Goal: Task Accomplishment & Management: Use online tool/utility

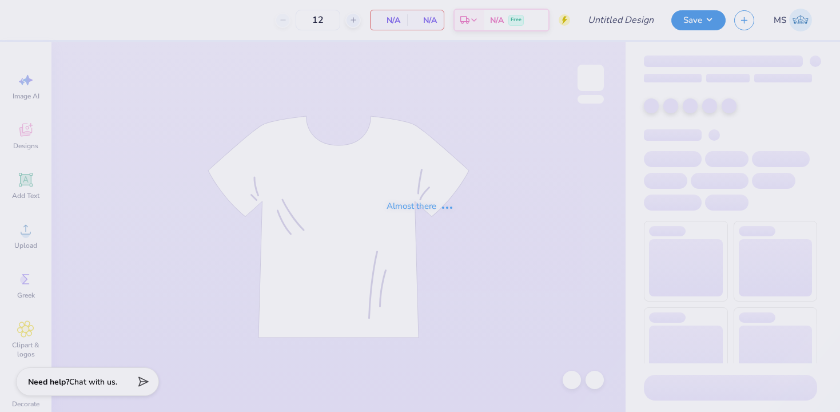
type input "adpi pipomp [PERSON_NAME]"
type input "300"
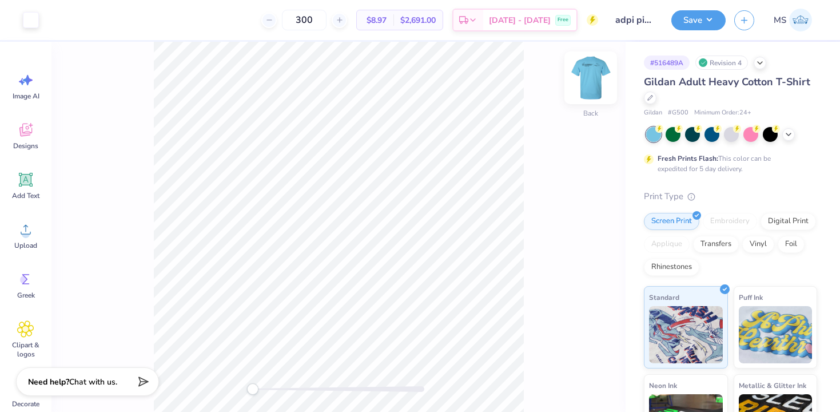
click at [598, 83] on img at bounding box center [591, 78] width 46 height 46
click at [27, 19] on div at bounding box center [31, 19] width 16 height 16
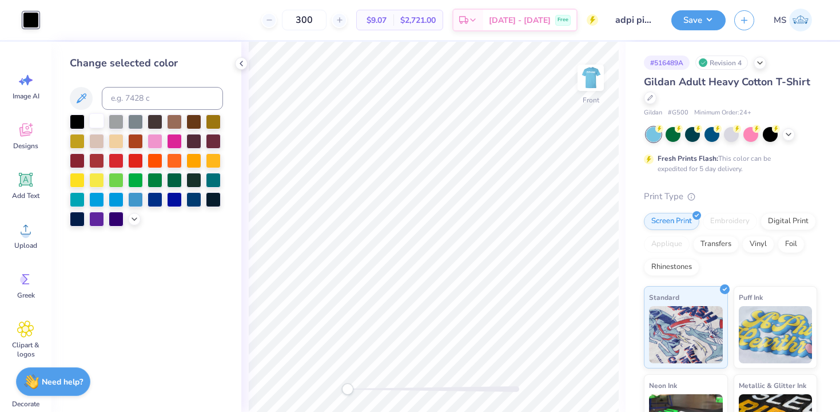
click at [98, 118] on div at bounding box center [96, 120] width 15 height 15
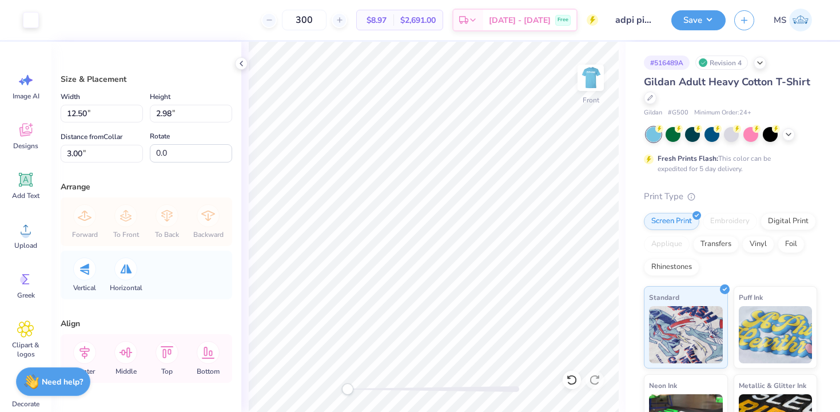
type input "13.57"
type input "3.24"
type input "14.57"
type input "3.48"
click at [87, 347] on icon at bounding box center [84, 352] width 23 height 23
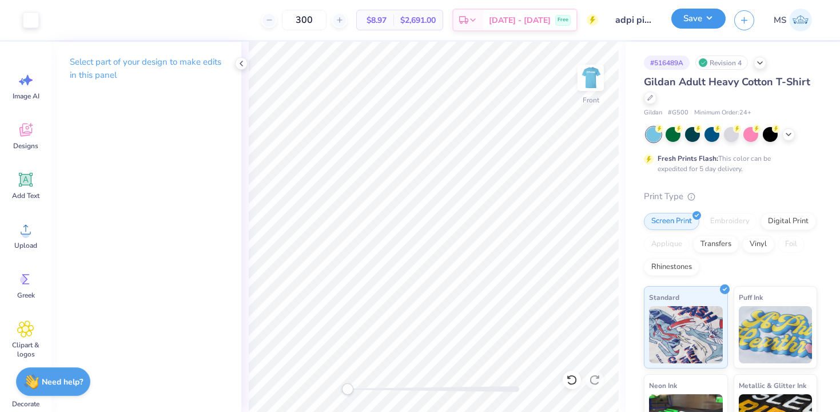
click at [704, 13] on button "Save" at bounding box center [698, 19] width 54 height 20
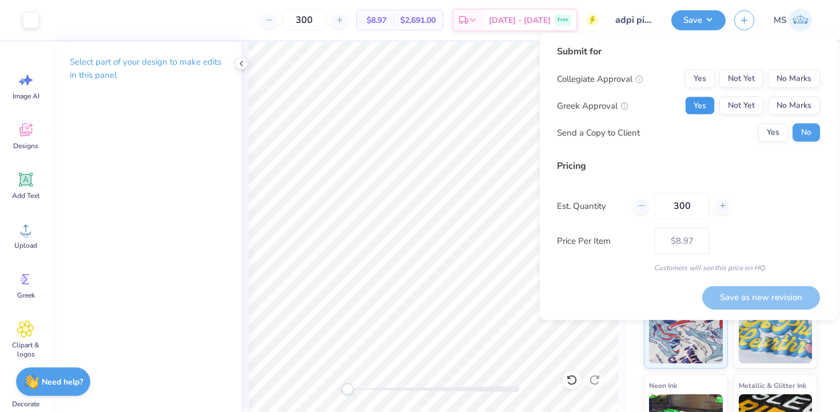
click at [707, 97] on button "Yes" at bounding box center [700, 106] width 30 height 18
click at [799, 78] on button "No Marks" at bounding box center [794, 79] width 52 height 18
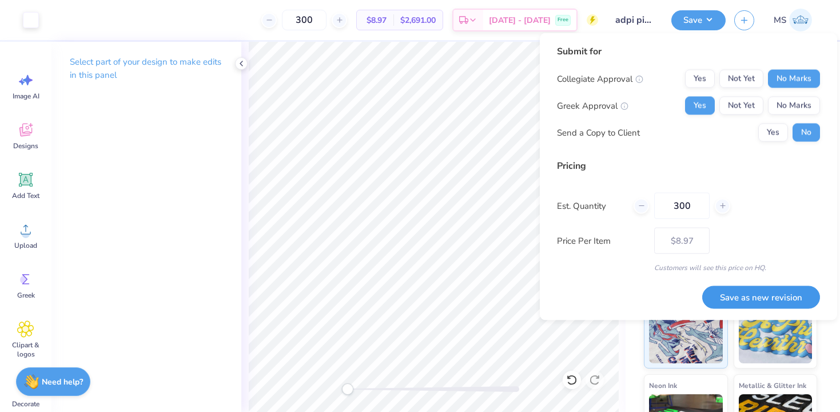
click at [743, 301] on button "Save as new revision" at bounding box center [761, 296] width 118 height 23
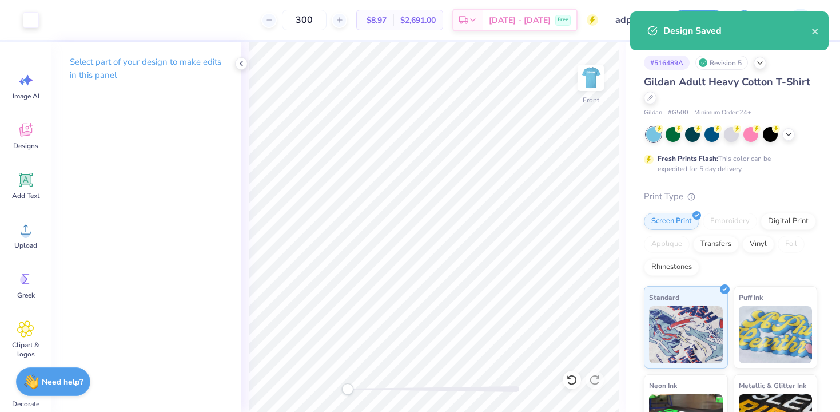
type input "– –"
click at [326, 14] on input "300" at bounding box center [304, 20] width 45 height 21
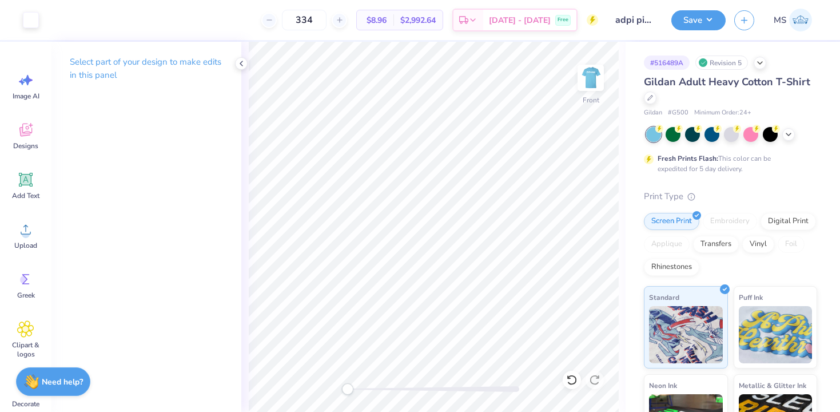
type input "334"
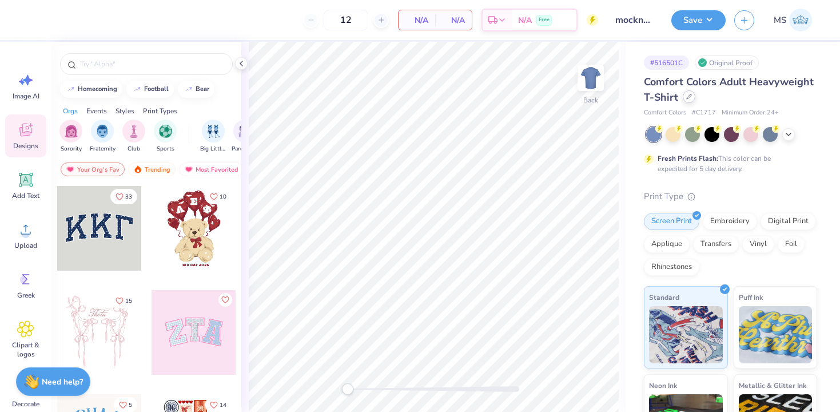
click at [689, 98] on icon at bounding box center [689, 97] width 6 height 6
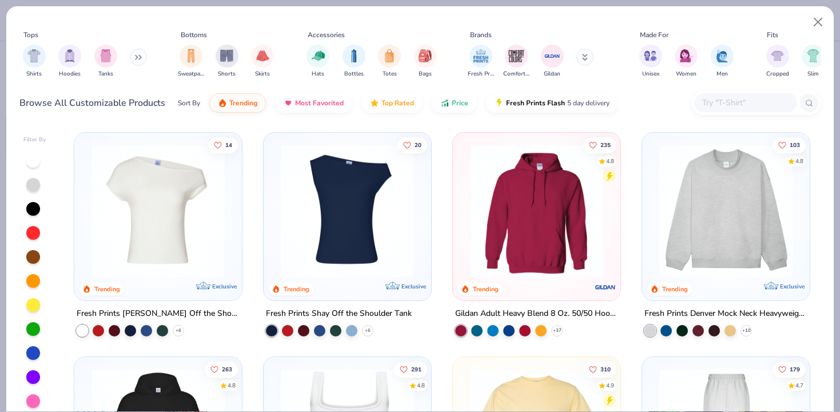
click at [719, 98] on input "text" at bounding box center [745, 102] width 88 height 13
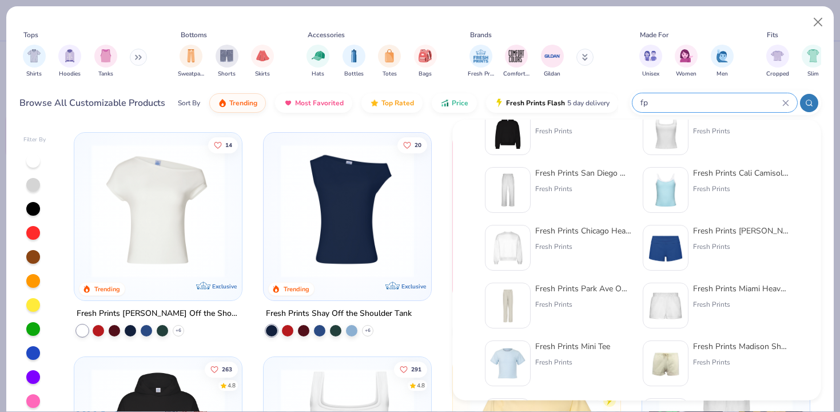
scroll to position [150, 0]
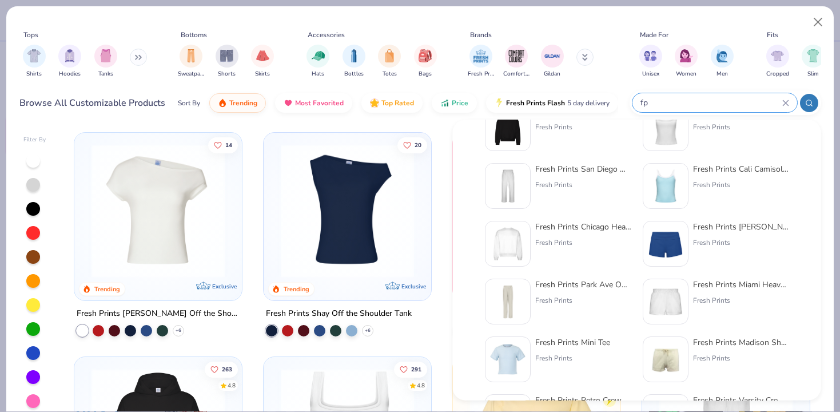
type input "fp"
click at [740, 306] on div "Fresh Prints Miami Heavyweight Shorts Fresh Prints" at bounding box center [741, 302] width 96 height 46
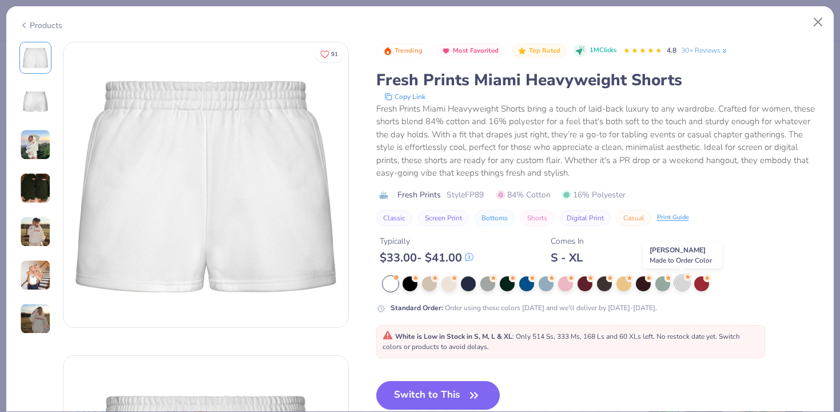
click at [683, 281] on div at bounding box center [682, 282] width 15 height 15
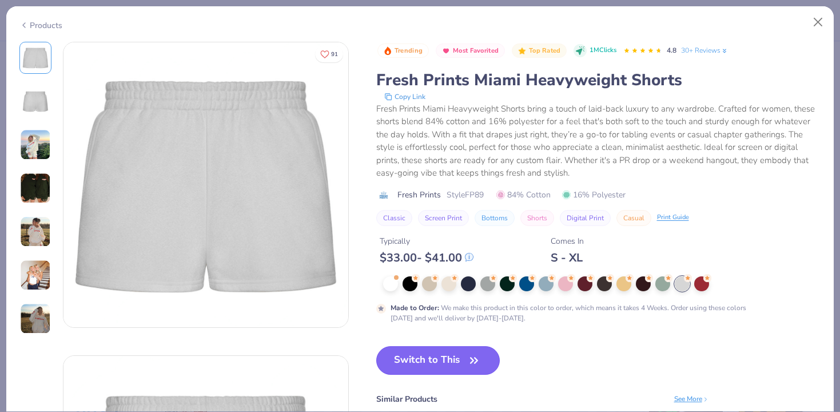
click at [406, 363] on button "Switch to This" at bounding box center [438, 360] width 124 height 29
type input "50"
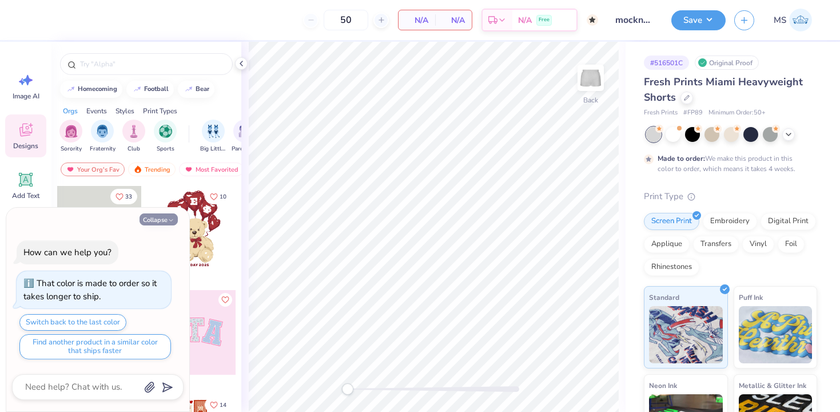
click at [163, 218] on button "Collapse" at bounding box center [158, 219] width 38 height 12
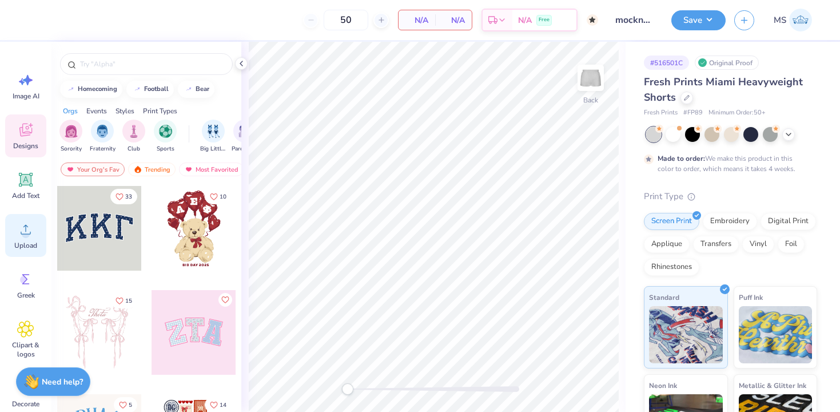
click at [29, 238] on div "Upload" at bounding box center [25, 235] width 41 height 43
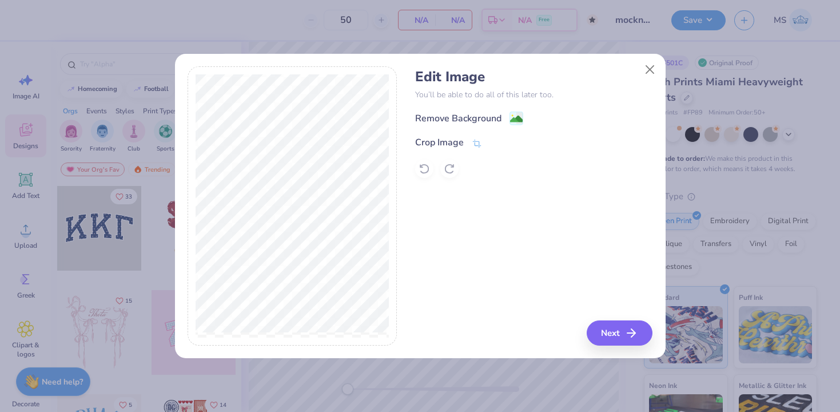
click at [510, 119] on image at bounding box center [516, 119] width 13 height 13
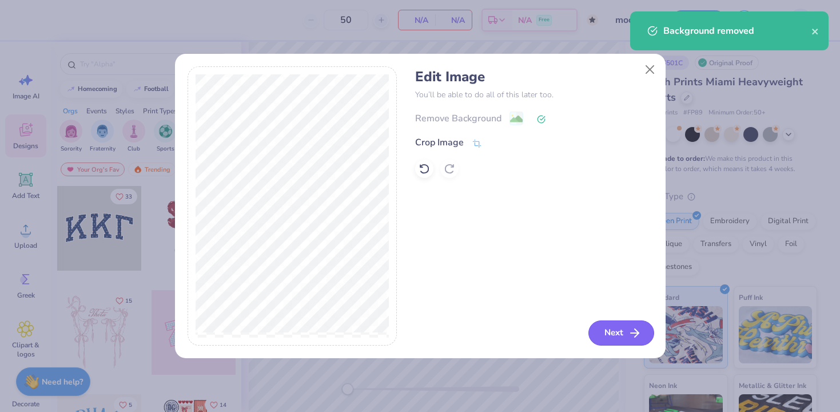
click at [617, 330] on button "Next" at bounding box center [621, 332] width 66 height 25
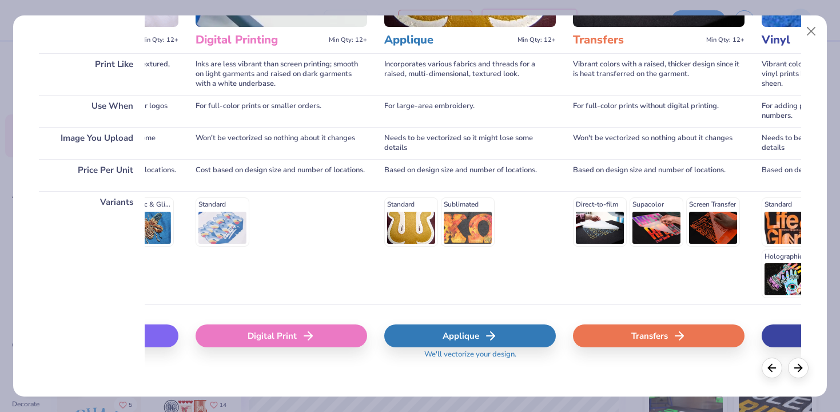
scroll to position [158, 0]
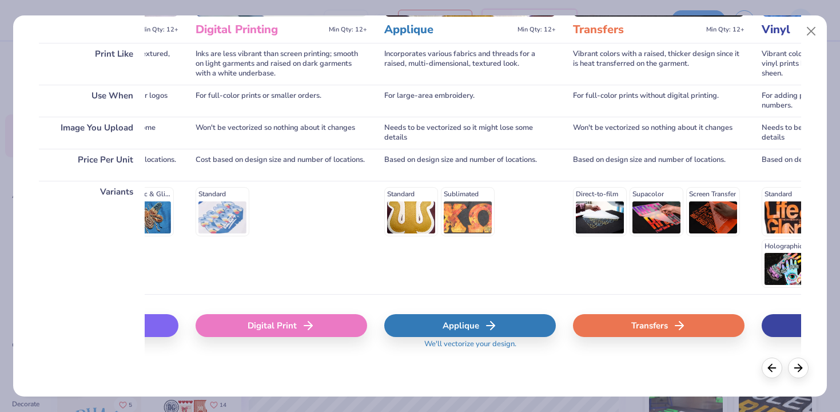
click at [521, 321] on div "Applique" at bounding box center [469, 325] width 171 height 23
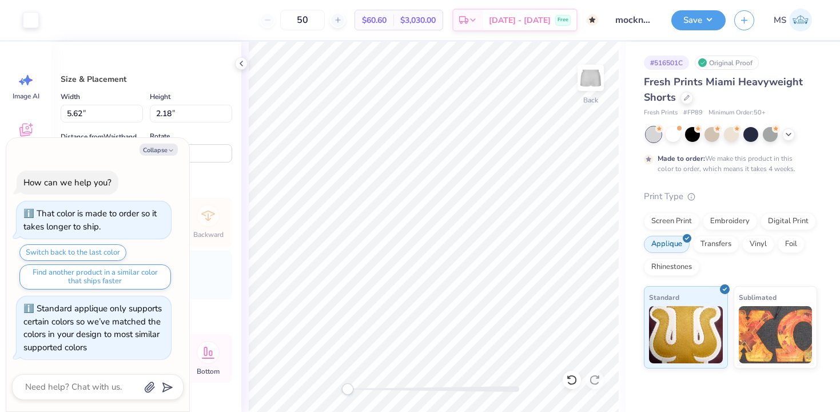
type textarea "x"
type input "-0.2"
click at [162, 151] on button "Collapse" at bounding box center [158, 149] width 38 height 12
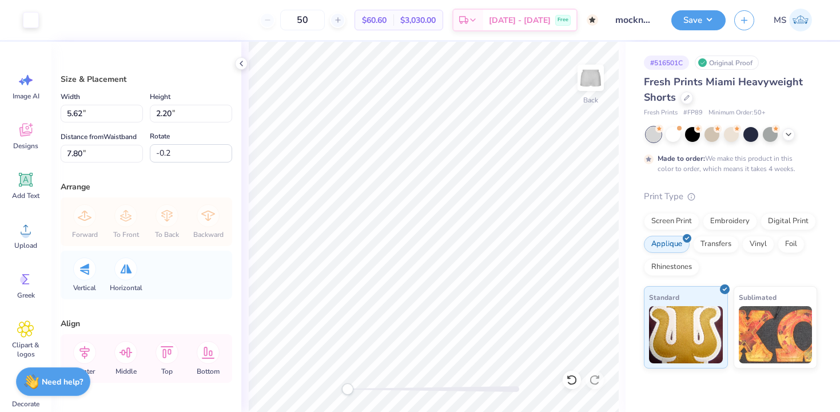
type textarea "x"
click at [84, 351] on icon at bounding box center [84, 352] width 10 height 13
click at [209, 349] on icon at bounding box center [208, 352] width 23 height 23
click at [209, 346] on icon at bounding box center [208, 352] width 23 height 23
click at [206, 350] on icon at bounding box center [208, 352] width 13 height 12
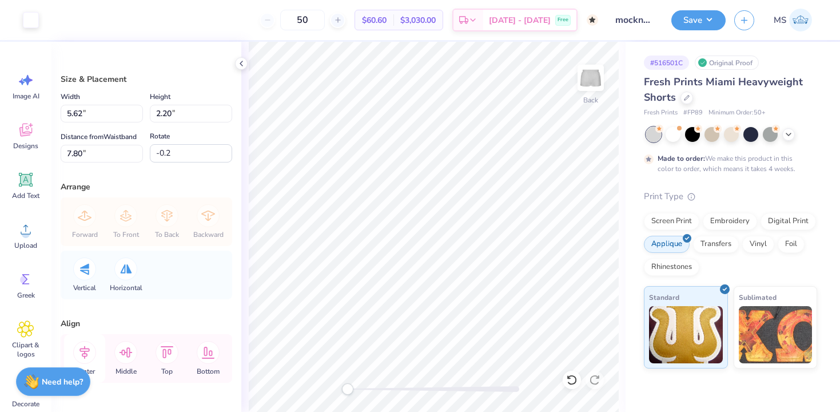
click at [90, 345] on icon at bounding box center [84, 352] width 23 height 23
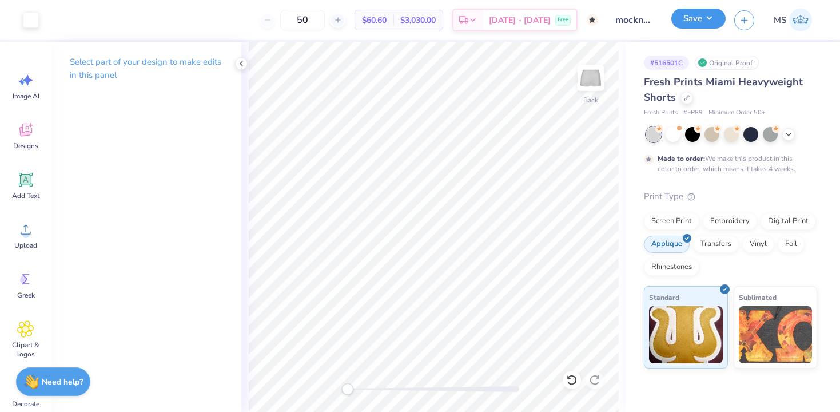
click at [701, 25] on button "Save" at bounding box center [698, 19] width 54 height 20
click at [695, 16] on button "Save" at bounding box center [698, 19] width 54 height 20
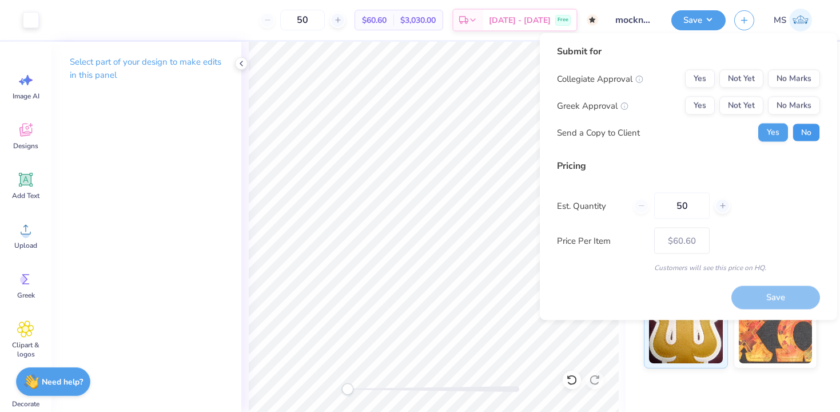
click at [815, 133] on button "No" at bounding box center [805, 132] width 27 height 18
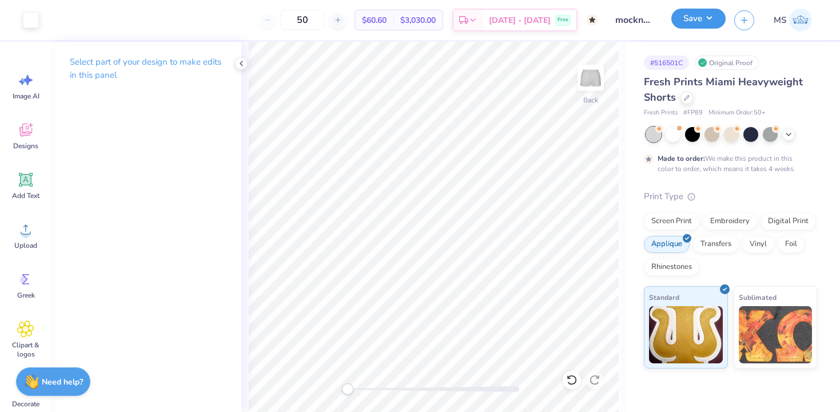
click at [690, 26] on button "Save" at bounding box center [698, 19] width 54 height 20
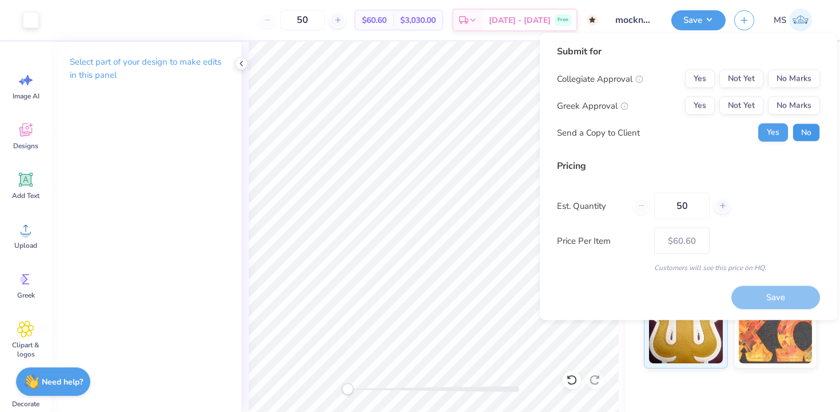
click at [809, 126] on button "No" at bounding box center [805, 132] width 27 height 18
click at [711, 112] on button "Yes" at bounding box center [700, 106] width 30 height 18
click at [807, 65] on div "Submit for Collegiate Approval Yes Not Yet No Marks Greek Approval Yes Not Yet …" at bounding box center [688, 98] width 263 height 106
click at [800, 77] on button "No Marks" at bounding box center [794, 79] width 52 height 18
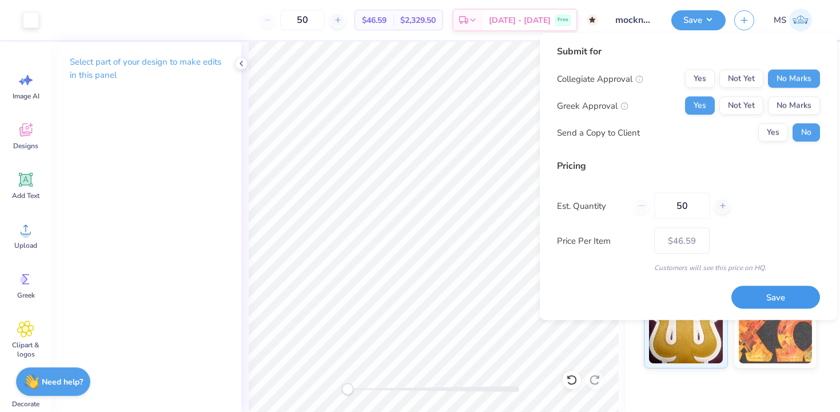
click at [754, 296] on button "Save" at bounding box center [775, 296] width 89 height 23
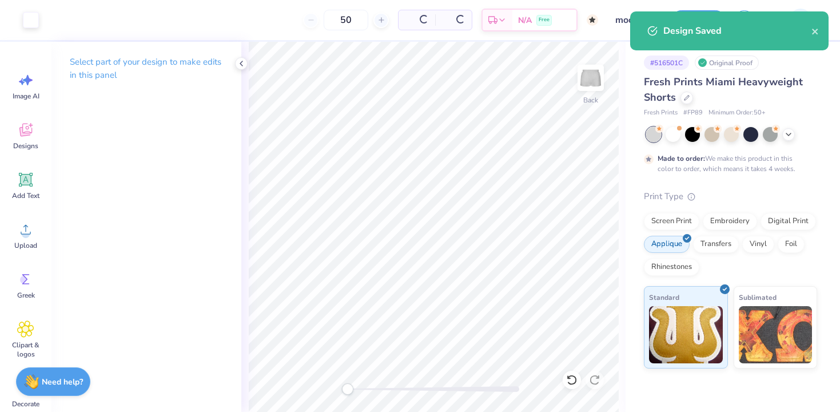
type input "$46.59"
click at [687, 99] on div at bounding box center [686, 96] width 13 height 13
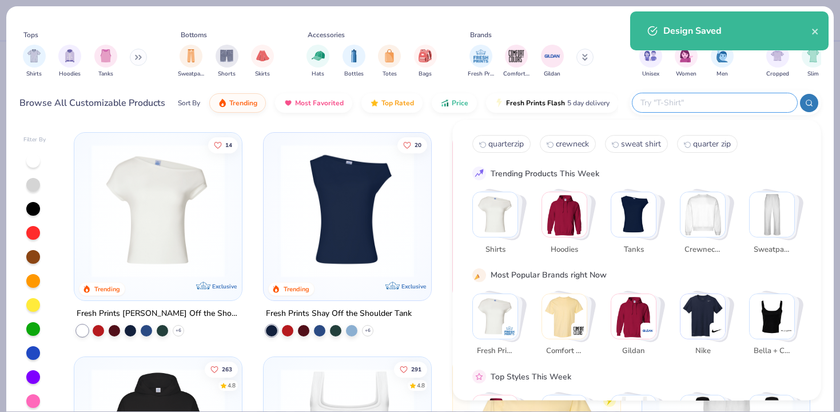
click at [720, 103] on input "text" at bounding box center [714, 102] width 150 height 13
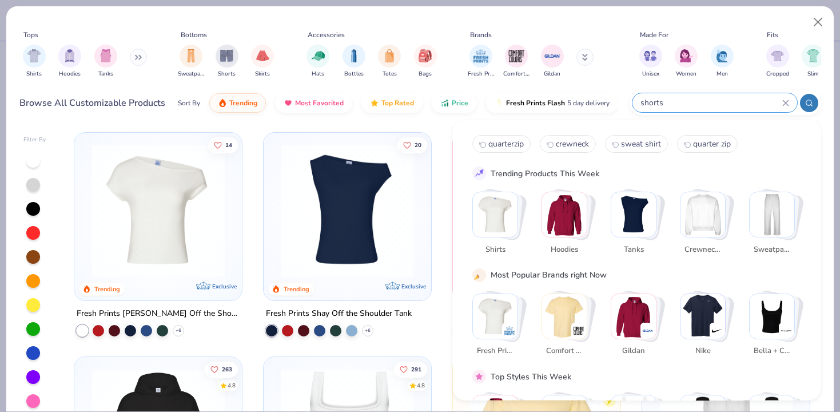
type input "shorts"
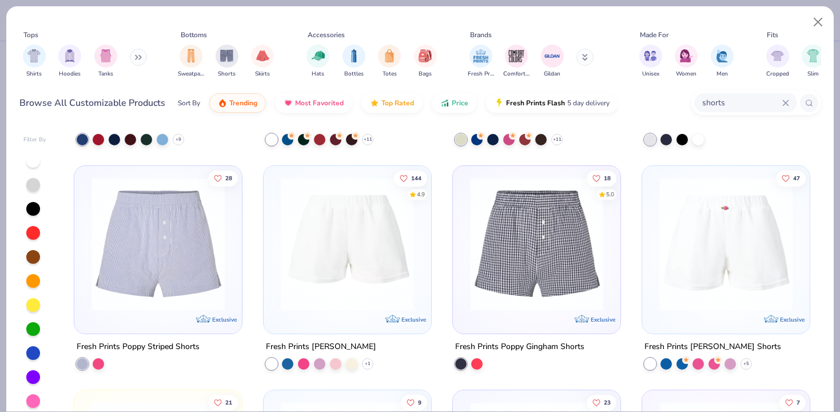
scroll to position [192, 0]
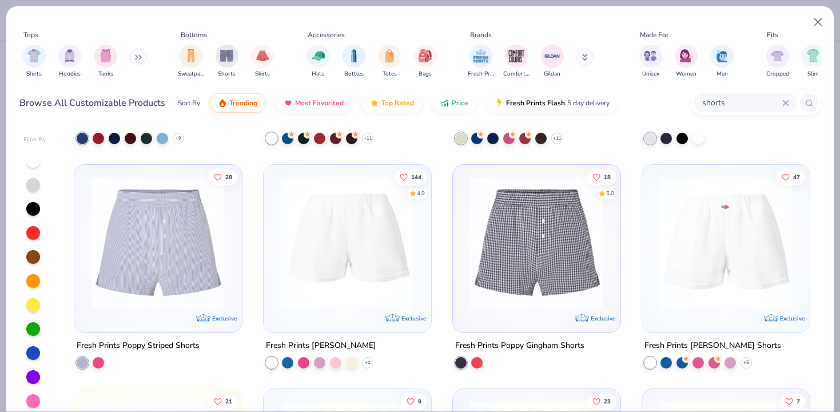
click at [384, 280] on img at bounding box center [347, 242] width 145 height 133
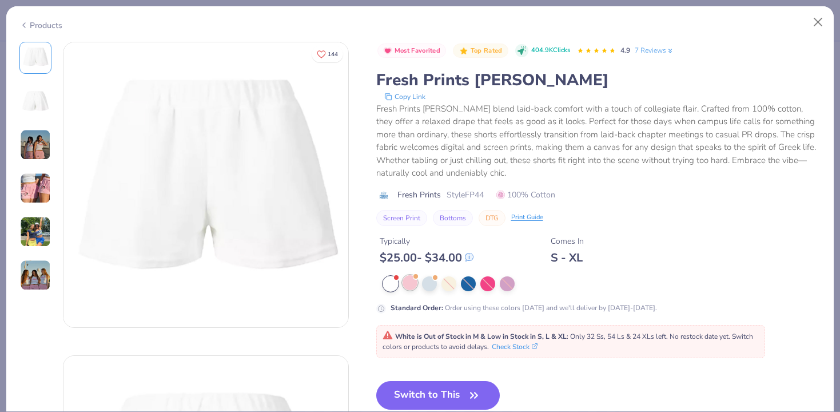
click at [410, 285] on div at bounding box center [409, 282] width 15 height 15
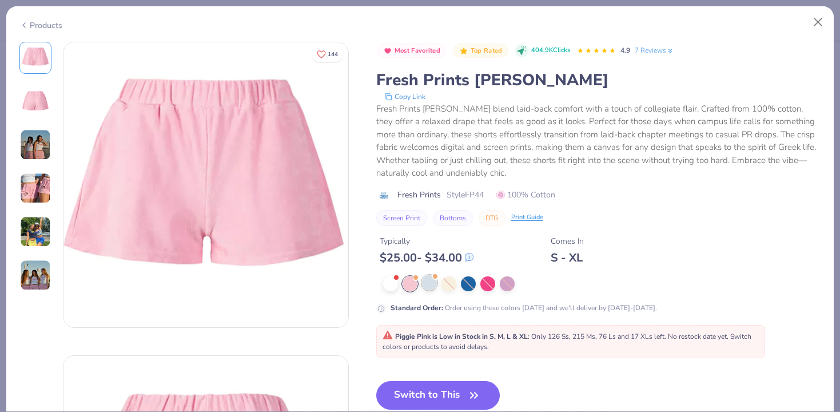
click at [429, 284] on div at bounding box center [429, 282] width 15 height 15
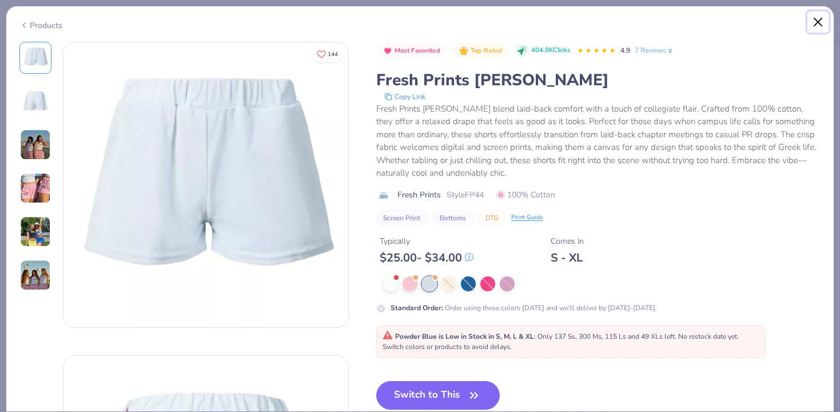
click at [820, 20] on button "Close" at bounding box center [818, 22] width 22 height 22
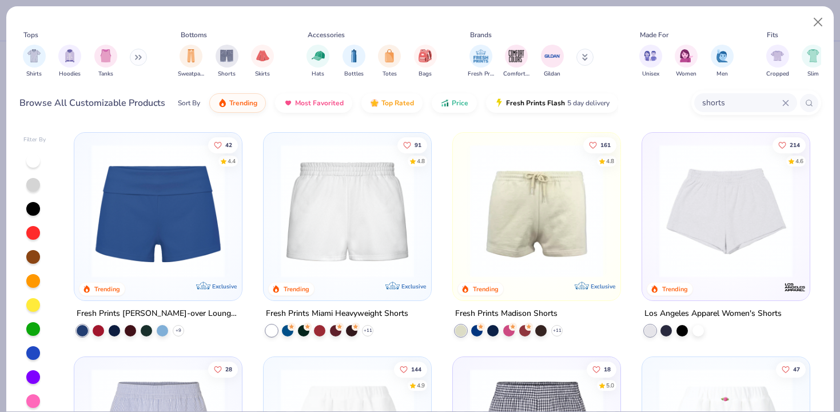
click at [744, 229] on img at bounding box center [725, 210] width 145 height 133
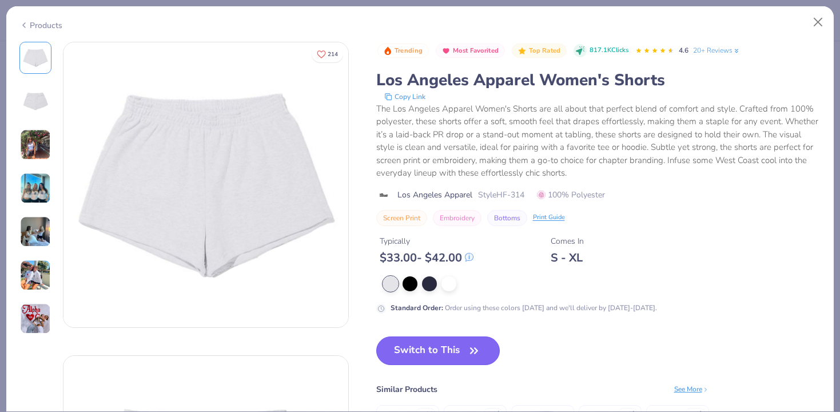
click at [435, 350] on button "Switch to This" at bounding box center [438, 350] width 124 height 29
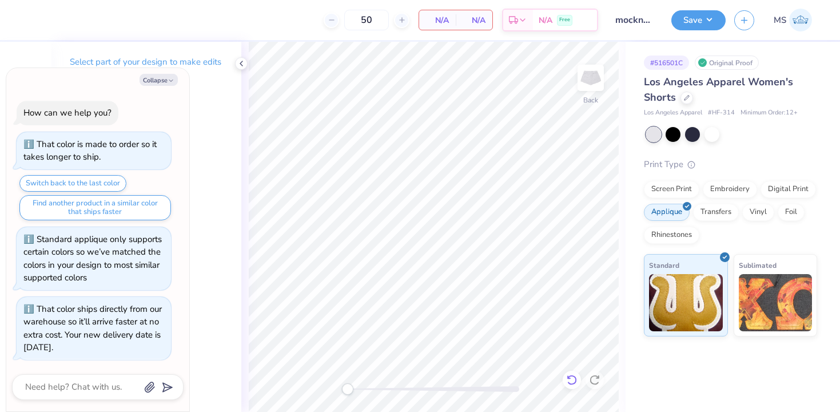
click at [574, 377] on icon at bounding box center [571, 379] width 10 height 10
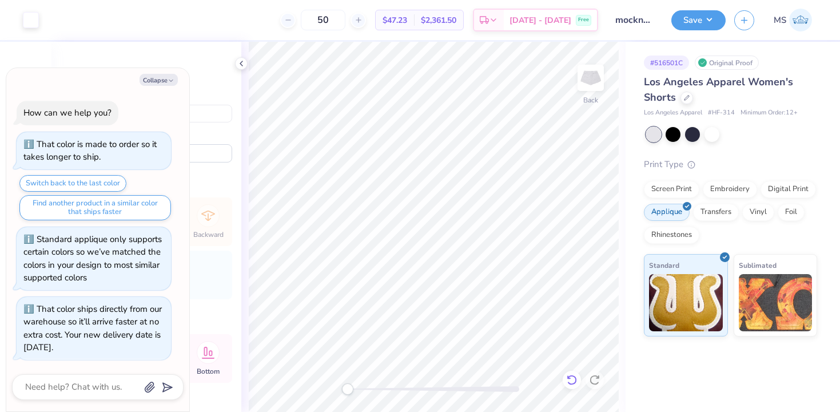
type textarea "x"
type input "21.3"
click at [692, 186] on div "Screen Print" at bounding box center [671, 187] width 55 height 17
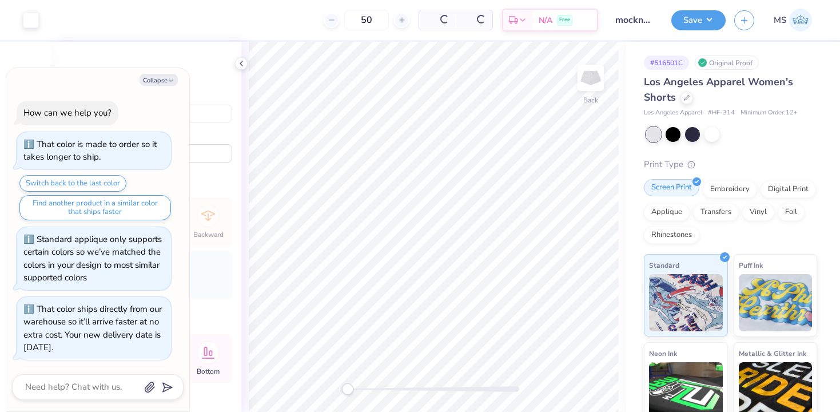
scroll to position [70, 0]
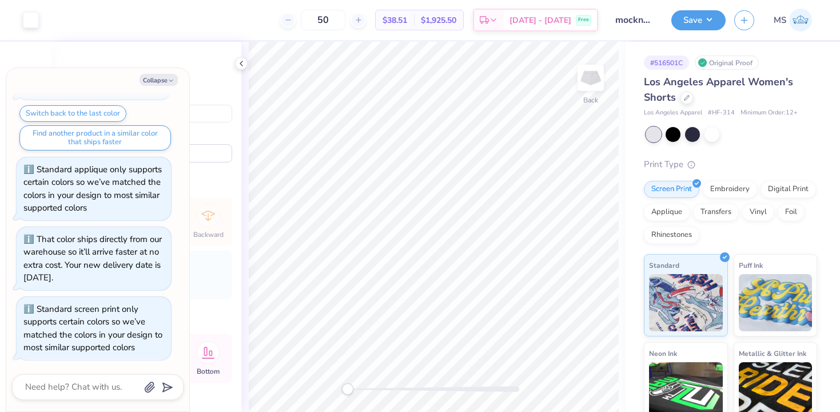
type textarea "x"
type input "3.49"
type input "2.33"
type input "5.07"
type textarea "x"
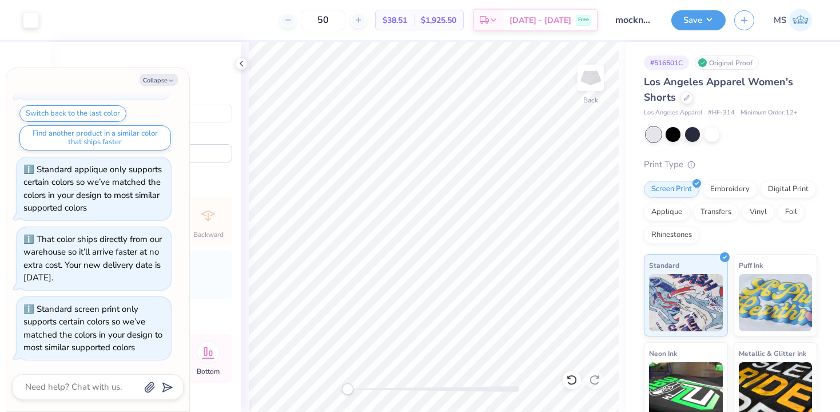
type input "3.71"
type input "2.48"
type input "4.34"
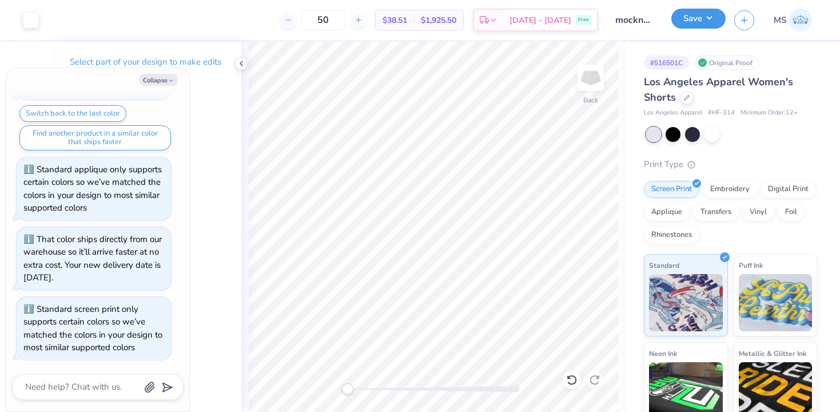
click at [688, 26] on button "Save" at bounding box center [698, 19] width 54 height 20
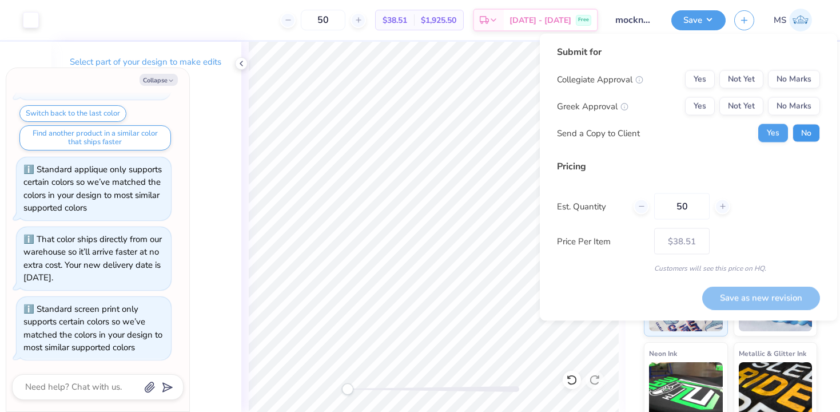
click at [812, 131] on button "No" at bounding box center [805, 133] width 27 height 18
click at [703, 108] on button "Yes" at bounding box center [700, 106] width 30 height 18
click at [789, 70] on div "Submit for Collegiate Approval Yes Not Yet No Marks Greek Approval Yes Not Yet …" at bounding box center [688, 98] width 263 height 106
click at [803, 78] on button "No Marks" at bounding box center [794, 79] width 52 height 18
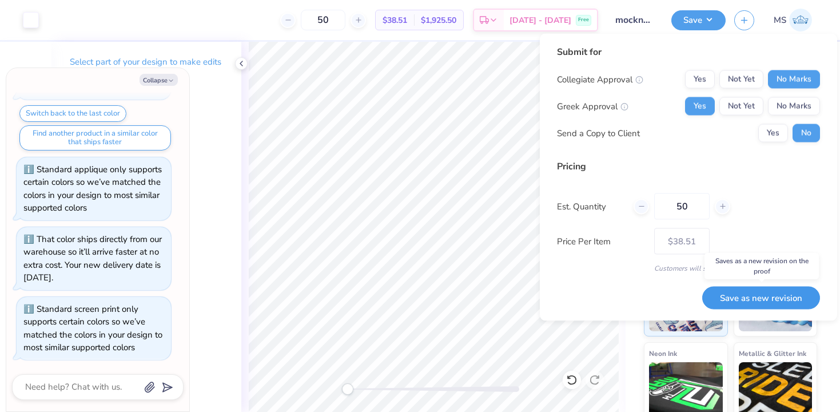
click at [769, 298] on button "Save as new revision" at bounding box center [761, 297] width 118 height 23
type textarea "x"
type input "– –"
type textarea "x"
type input "$38.51"
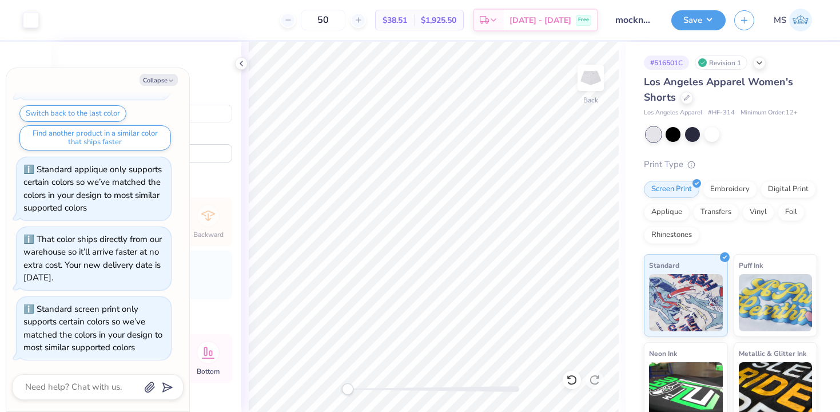
type textarea "x"
type input "5.47"
type input "3.65"
type input "3.67"
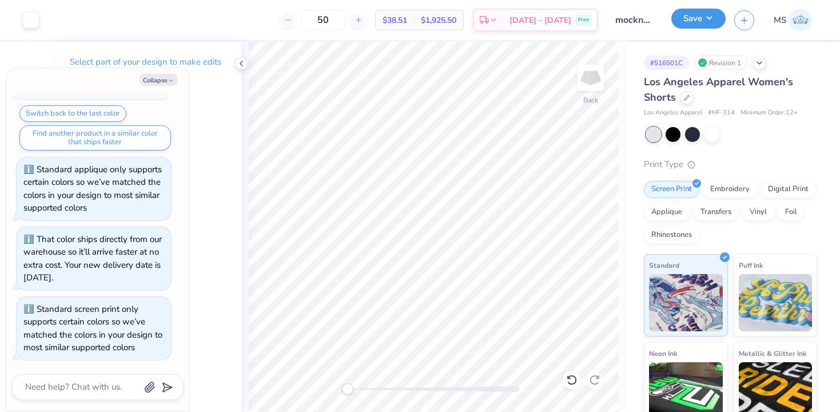
click at [685, 23] on button "Save" at bounding box center [698, 19] width 54 height 20
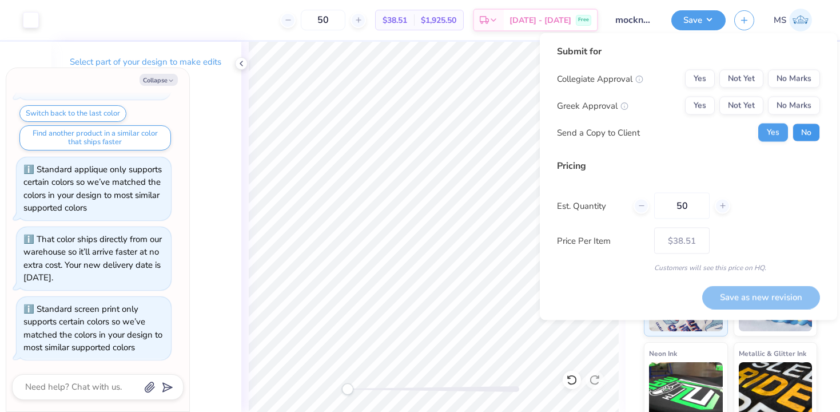
click at [804, 129] on button "No" at bounding box center [805, 132] width 27 height 18
click at [700, 103] on button "Yes" at bounding box center [700, 106] width 30 height 18
click at [787, 75] on button "No Marks" at bounding box center [794, 79] width 52 height 18
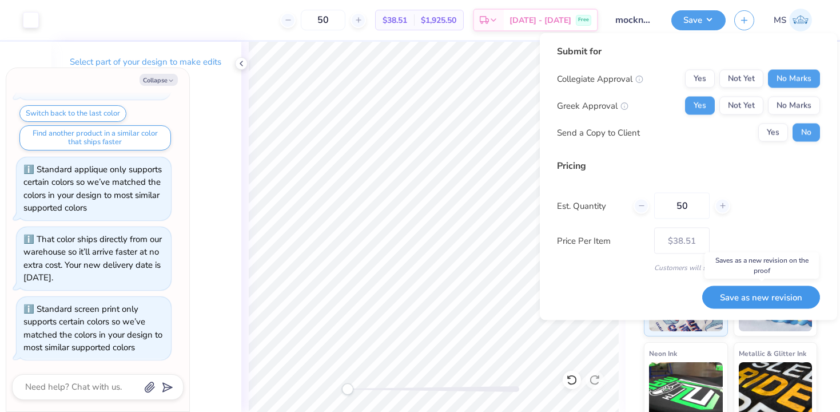
click at [746, 302] on button "Save as new revision" at bounding box center [761, 296] width 118 height 23
type textarea "x"
type input "– –"
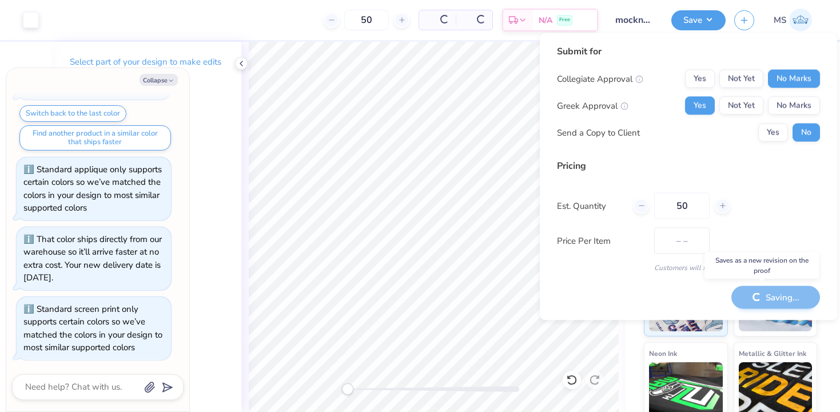
type textarea "x"
type input "$38.51"
type textarea "x"
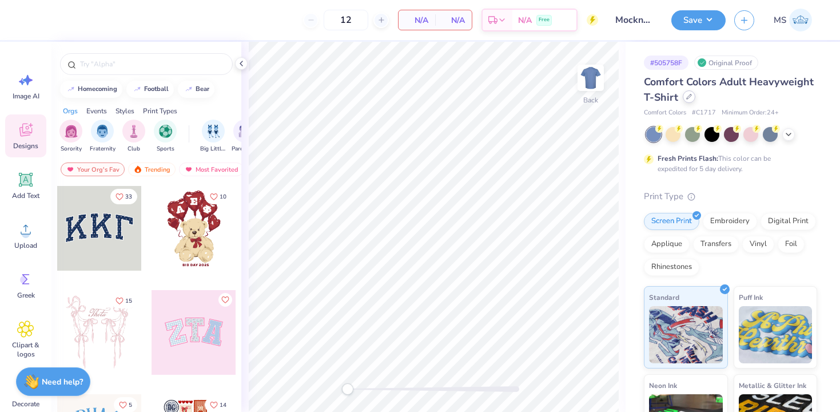
click at [690, 98] on icon at bounding box center [689, 97] width 6 height 6
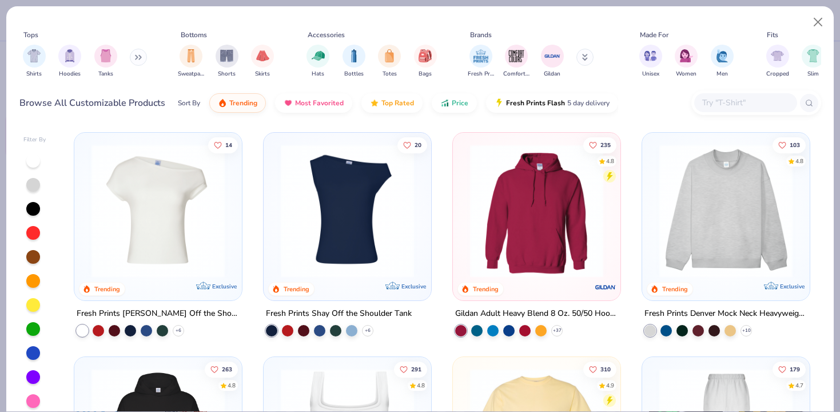
click at [713, 97] on input "text" at bounding box center [745, 102] width 88 height 13
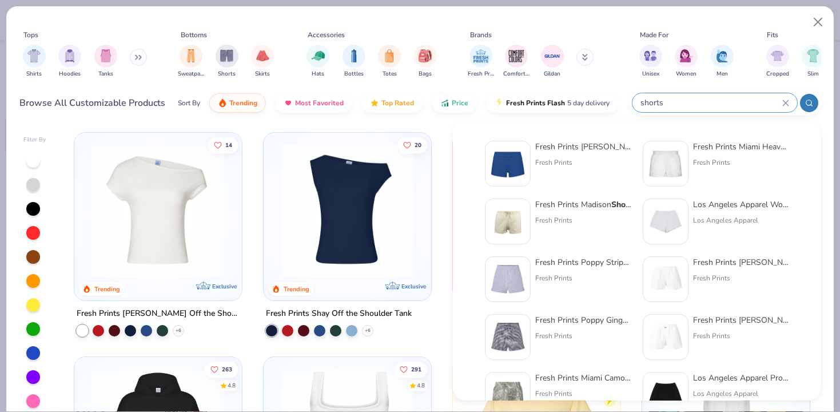
type input "shorts"
click at [715, 151] on div "Fresh Prints Miami Heavyweight Shorts" at bounding box center [741, 147] width 96 height 12
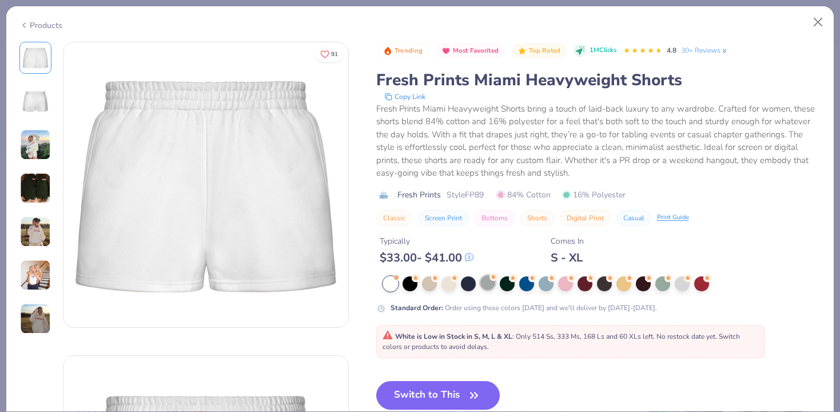
click at [489, 283] on div at bounding box center [487, 282] width 15 height 15
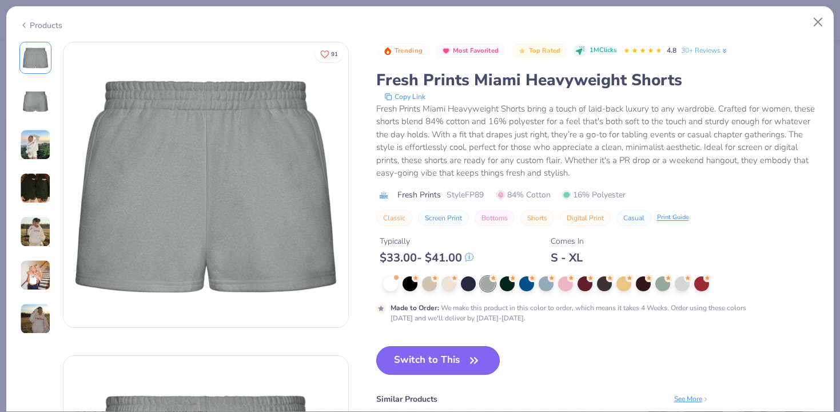
click at [461, 352] on button "Switch to This" at bounding box center [438, 360] width 124 height 29
type input "50"
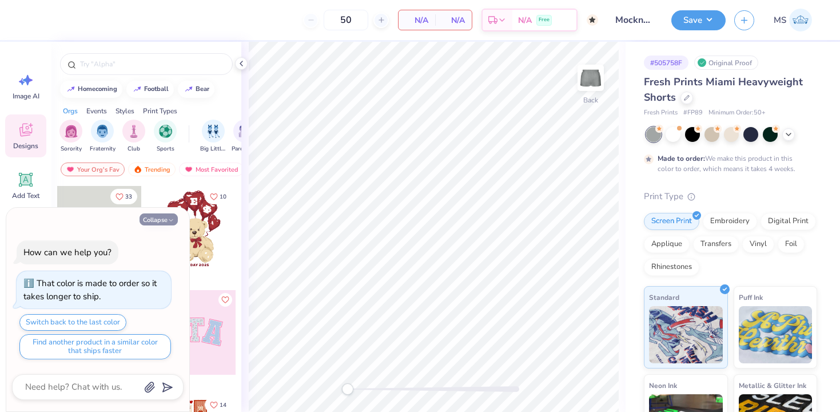
click at [163, 220] on button "Collapse" at bounding box center [158, 219] width 38 height 12
type textarea "x"
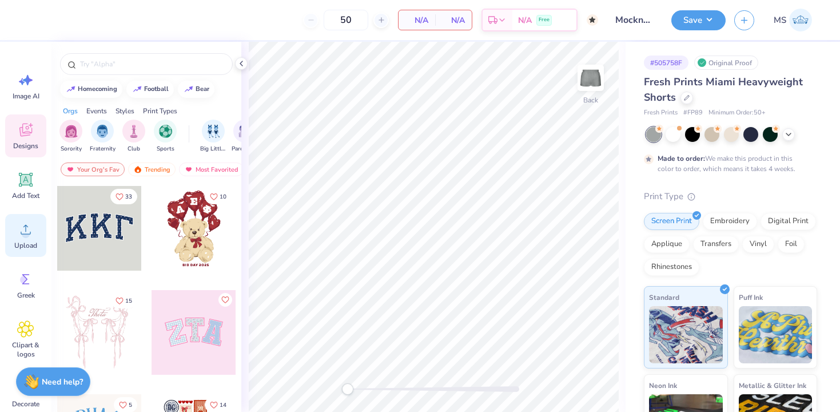
click at [17, 230] on icon at bounding box center [25, 229] width 17 height 17
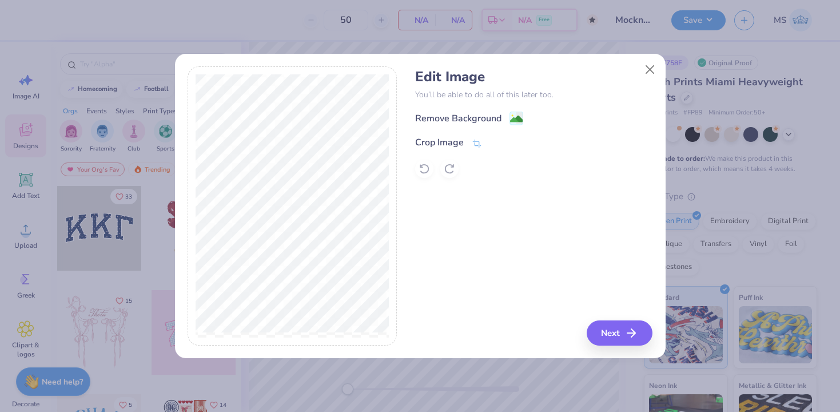
click at [515, 109] on div "Edit Image You’ll be able to do all of this later too. Remove Background Crop I…" at bounding box center [533, 123] width 237 height 109
click at [518, 116] on image at bounding box center [516, 120] width 13 height 13
click at [615, 332] on button "Next" at bounding box center [621, 332] width 66 height 25
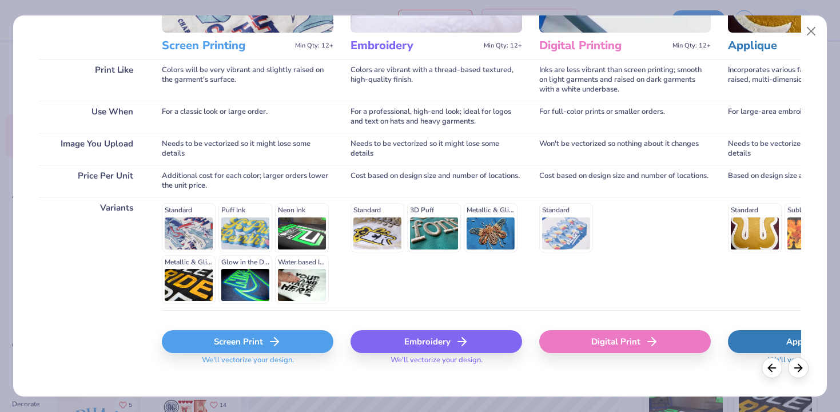
scroll to position [158, 0]
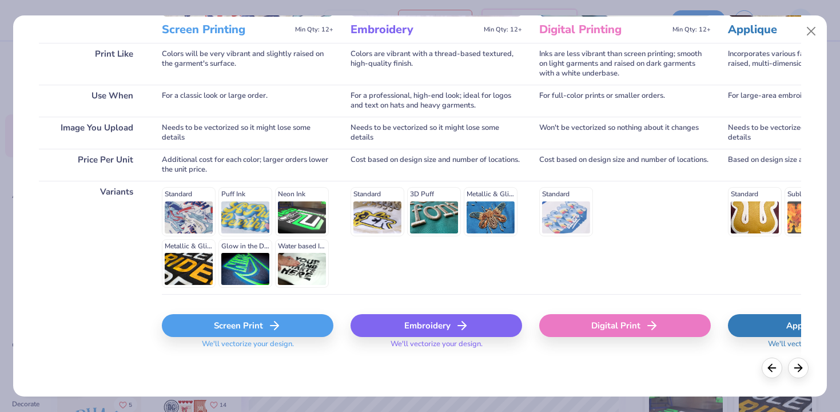
click at [238, 329] on div "Screen Print" at bounding box center [247, 325] width 171 height 23
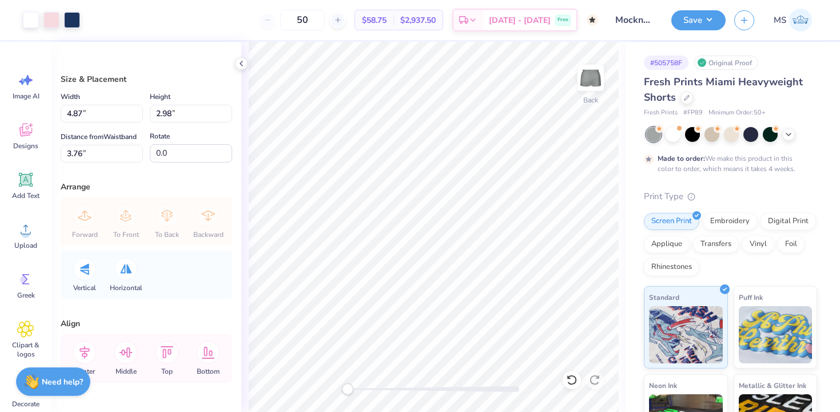
type input "3.20"
type input "1.96"
type input "8.04"
type input "4.68"
type input "2.86"
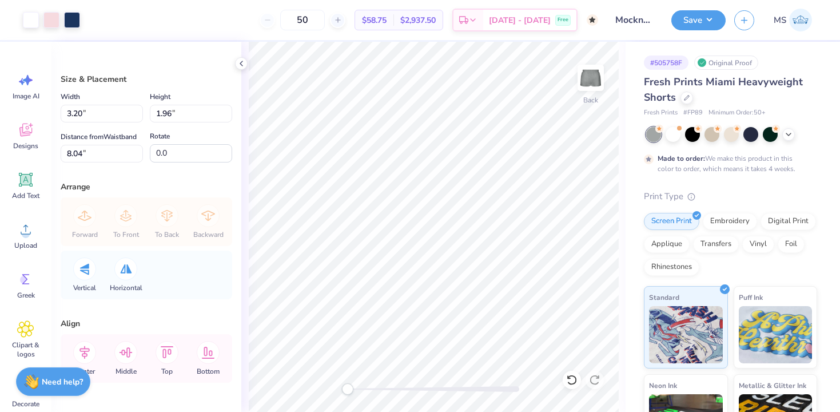
type input "7.14"
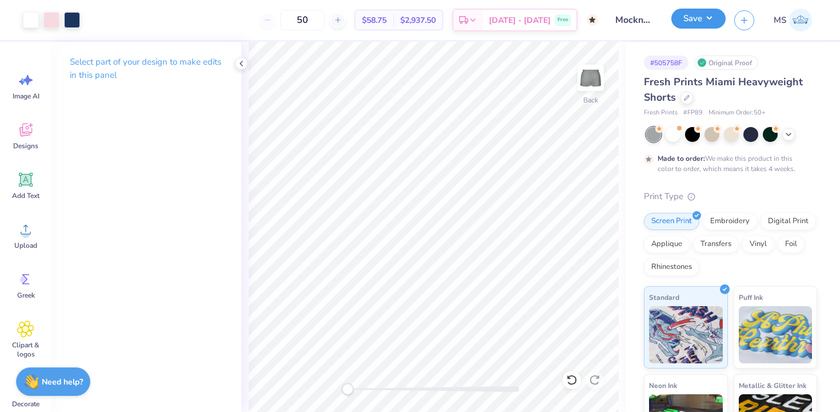
click at [696, 22] on button "Save" at bounding box center [698, 19] width 54 height 20
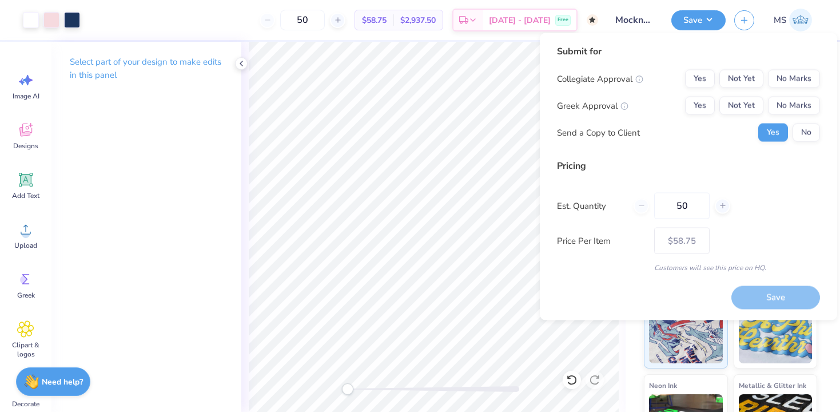
click at [825, 118] on div "Submit for Collegiate Approval Yes Not Yet No Marks Greek Approval Yes Not Yet …" at bounding box center [688, 176] width 297 height 287
click at [813, 133] on button "No" at bounding box center [805, 132] width 27 height 18
click at [707, 108] on button "Yes" at bounding box center [700, 106] width 30 height 18
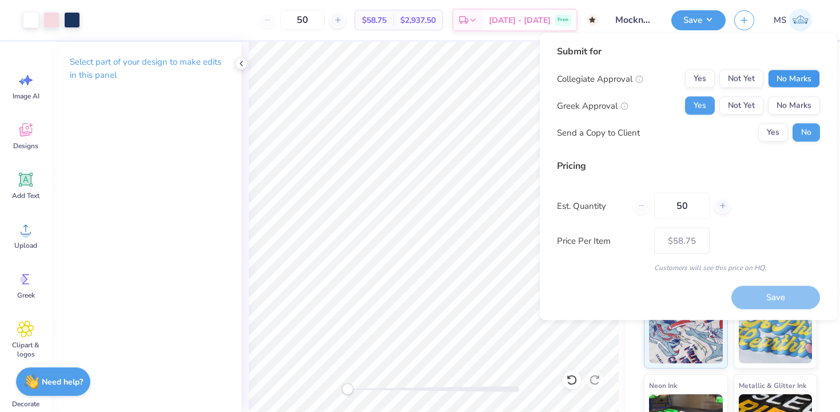
click at [781, 79] on button "No Marks" at bounding box center [794, 79] width 52 height 18
click at [783, 303] on button "Save" at bounding box center [775, 296] width 89 height 23
type input "$58.75"
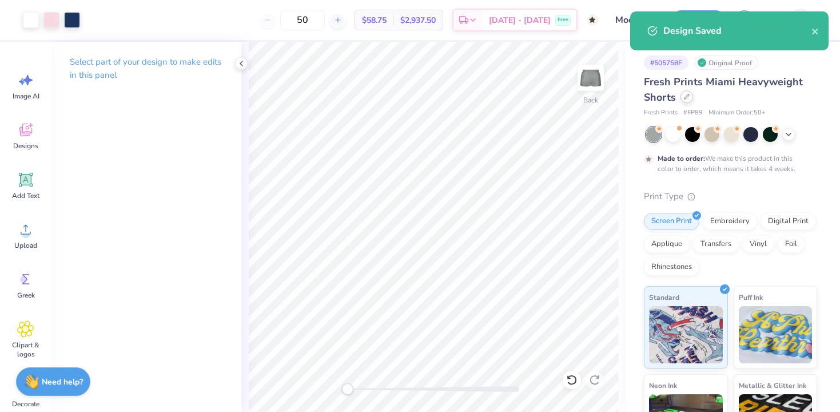
click at [686, 100] on div at bounding box center [686, 96] width 13 height 13
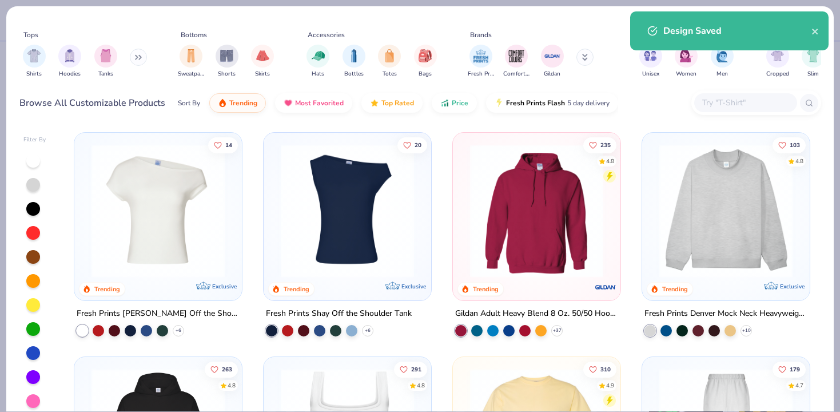
click at [708, 98] on input "text" at bounding box center [745, 102] width 88 height 13
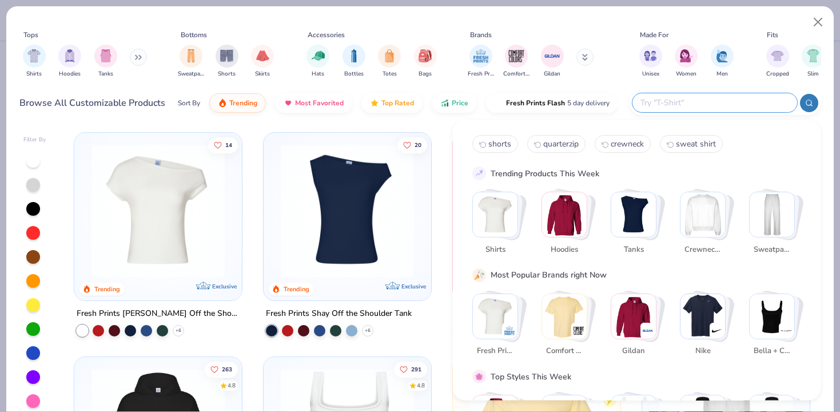
click at [507, 143] on span "shorts" at bounding box center [499, 143] width 23 height 11
type input "shorts"
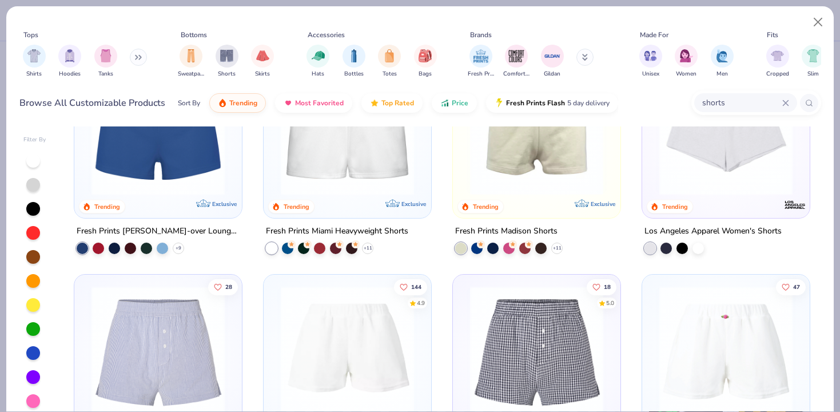
scroll to position [81, 0]
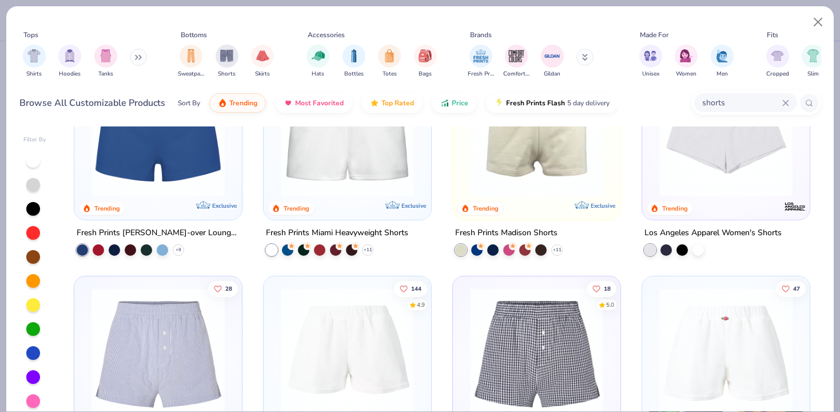
click at [714, 185] on img at bounding box center [725, 129] width 145 height 133
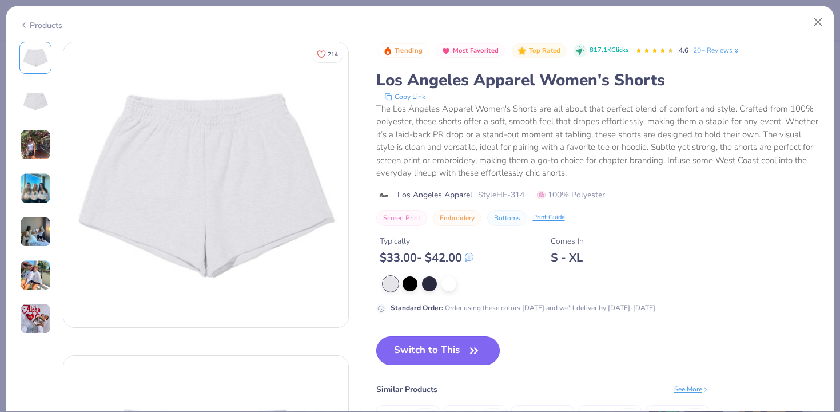
click at [436, 350] on button "Switch to This" at bounding box center [438, 350] width 124 height 29
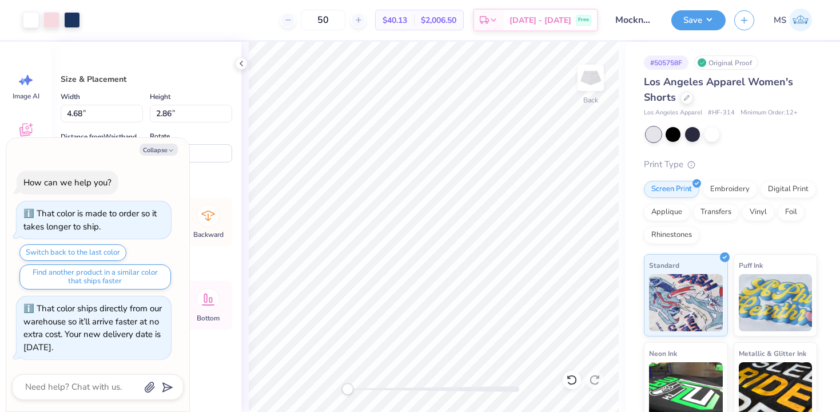
type textarea "x"
type input "5.44"
type input "3.09"
type input "3.24"
click at [571, 386] on div at bounding box center [571, 379] width 18 height 18
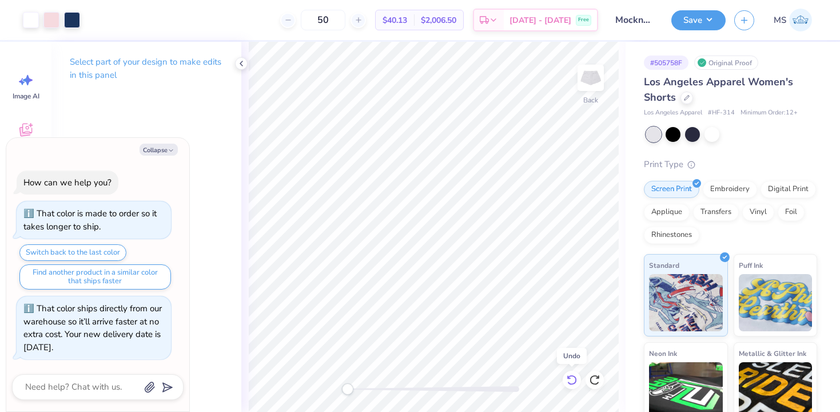
click at [571, 386] on div at bounding box center [571, 379] width 18 height 18
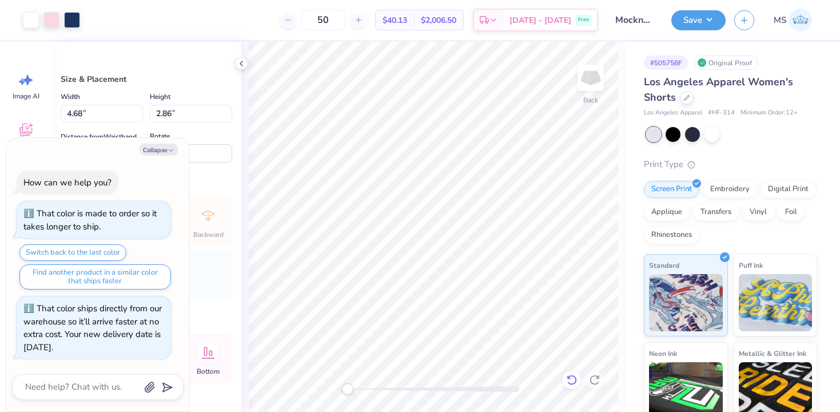
type textarea "x"
type input "22.2"
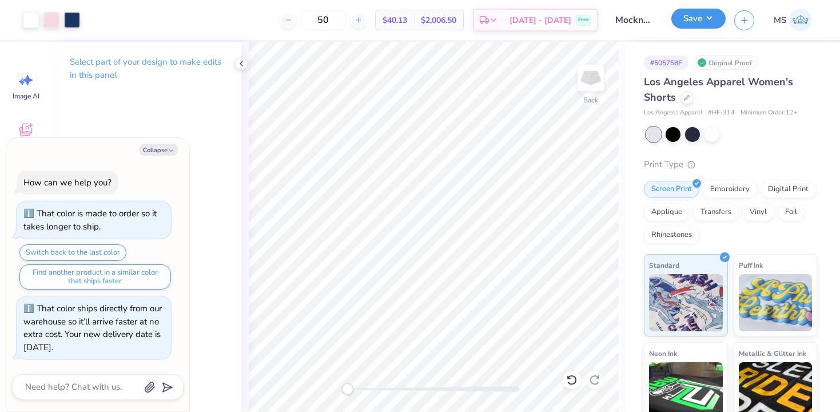
click at [690, 23] on button "Save" at bounding box center [698, 19] width 54 height 20
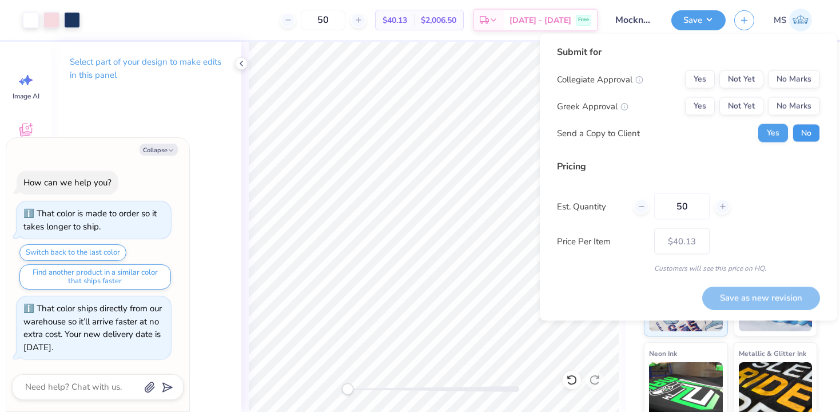
click at [807, 126] on button "No" at bounding box center [805, 133] width 27 height 18
click at [701, 105] on button "Yes" at bounding box center [700, 106] width 30 height 18
click at [795, 82] on button "No Marks" at bounding box center [794, 79] width 52 height 18
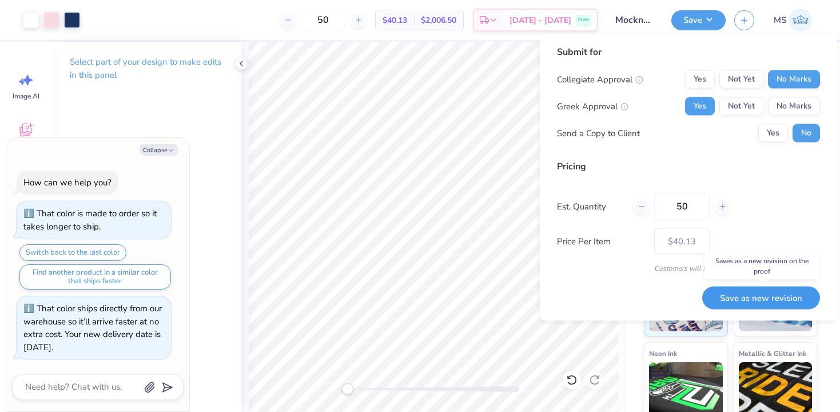
click at [746, 294] on button "Save as new revision" at bounding box center [761, 297] width 118 height 23
type textarea "x"
type input "– –"
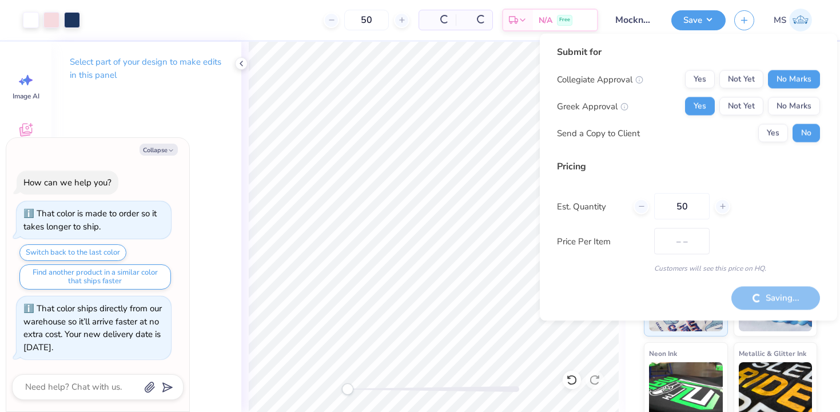
type textarea "x"
type input "$40.13"
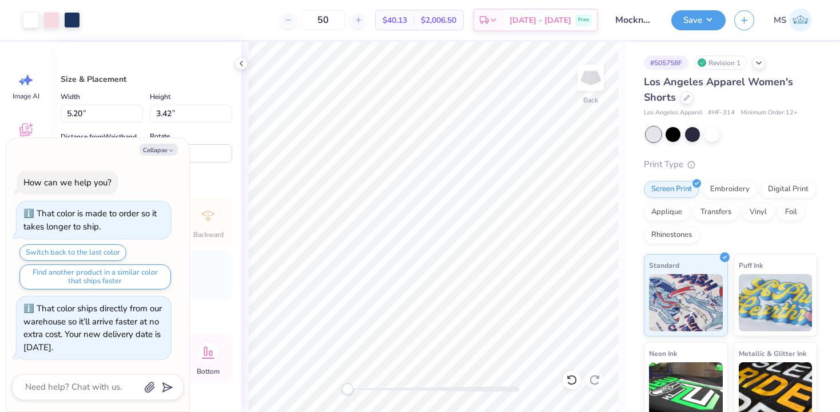
type textarea "x"
type input "4.26"
type input "2.81"
type input "4.01"
type textarea "x"
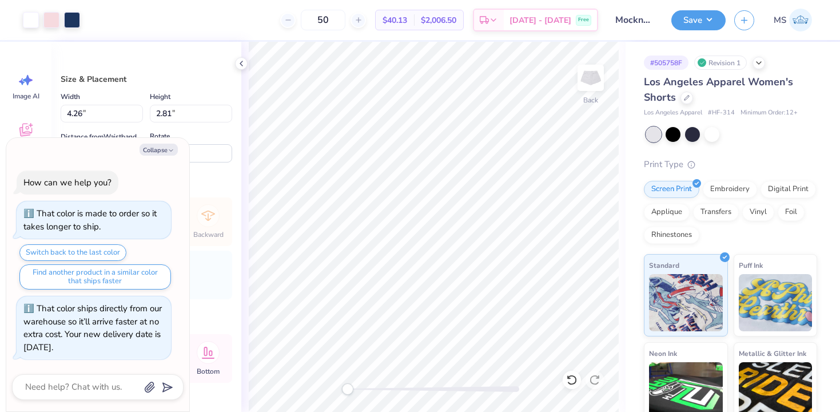
type input "3.63"
type input "2.39"
type input "4.49"
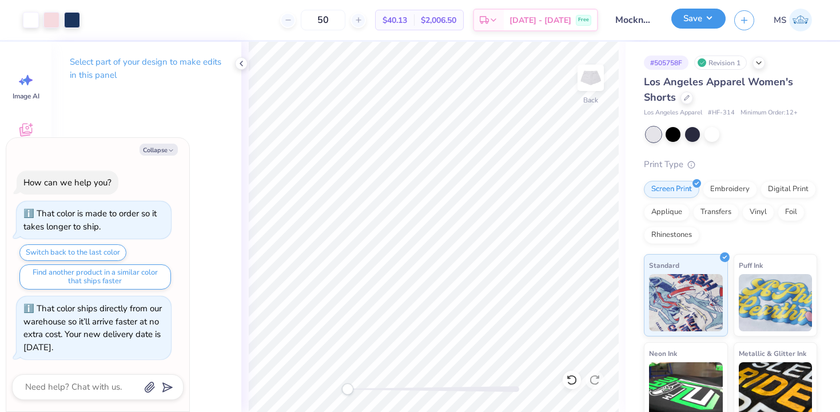
click at [697, 21] on button "Save" at bounding box center [698, 19] width 54 height 20
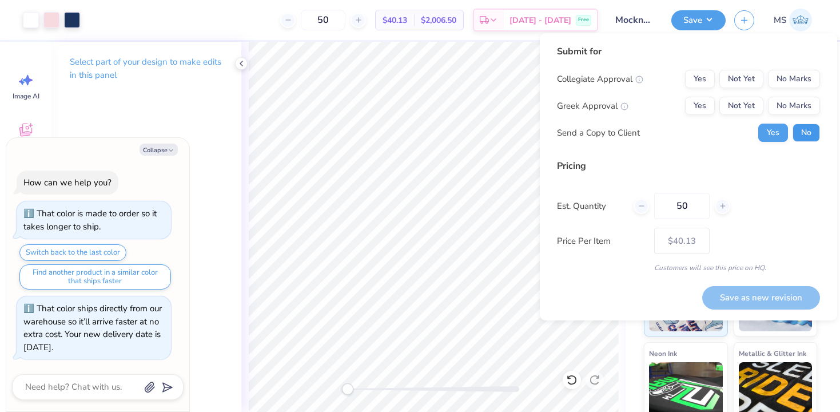
click at [809, 130] on button "No" at bounding box center [805, 132] width 27 height 18
click at [717, 103] on div "Yes Not Yet No Marks" at bounding box center [752, 106] width 135 height 18
click at [709, 103] on button "Yes" at bounding box center [700, 106] width 30 height 18
click at [803, 74] on button "No Marks" at bounding box center [794, 79] width 52 height 18
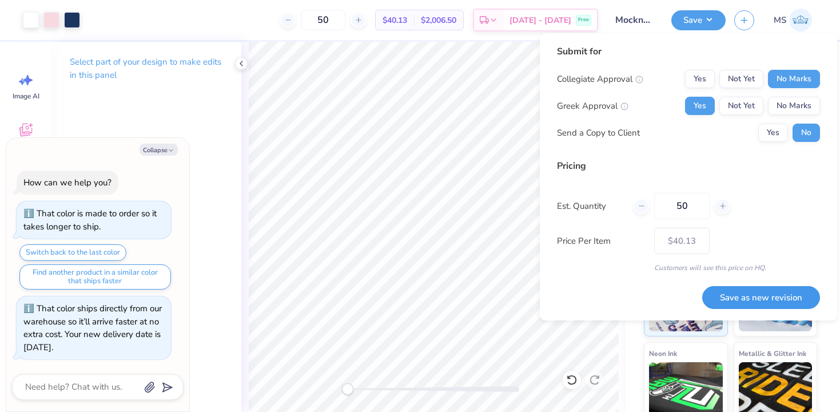
click at [747, 299] on button "Save as new revision" at bounding box center [761, 297] width 118 height 23
type textarea "x"
type input "– –"
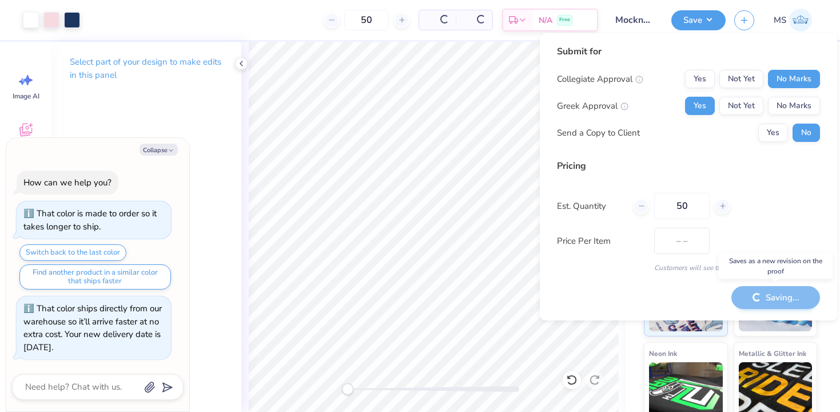
type textarea "x"
type input "$40.13"
type textarea "x"
